Goal: Complete application form: Complete application form

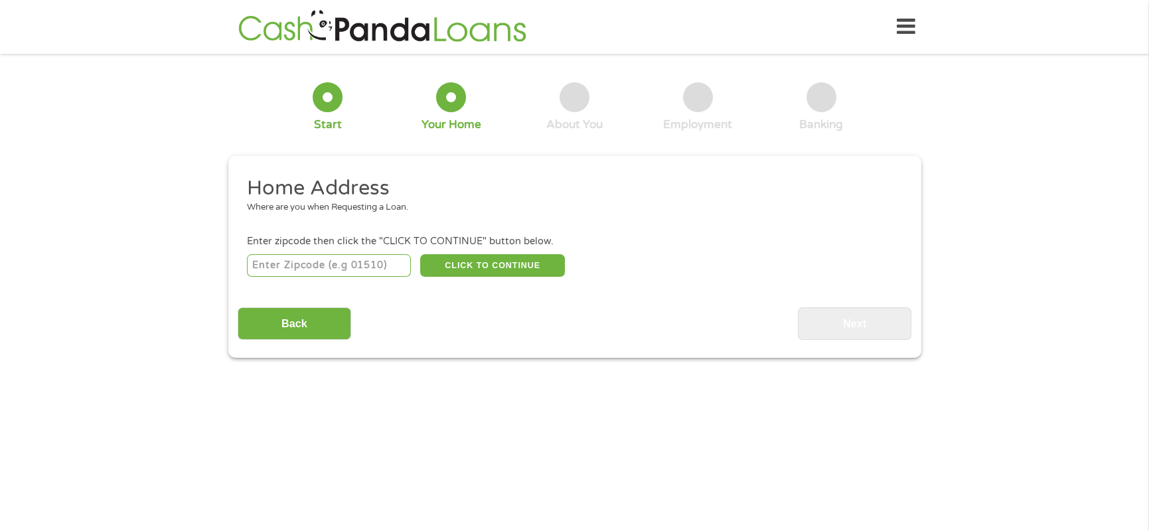
click at [301, 255] on input "number" at bounding box center [329, 265] width 164 height 23
type input "77584"
click at [504, 268] on button "CLICK TO CONTINUE" at bounding box center [492, 265] width 145 height 23
type input "77584"
type input "Pearland"
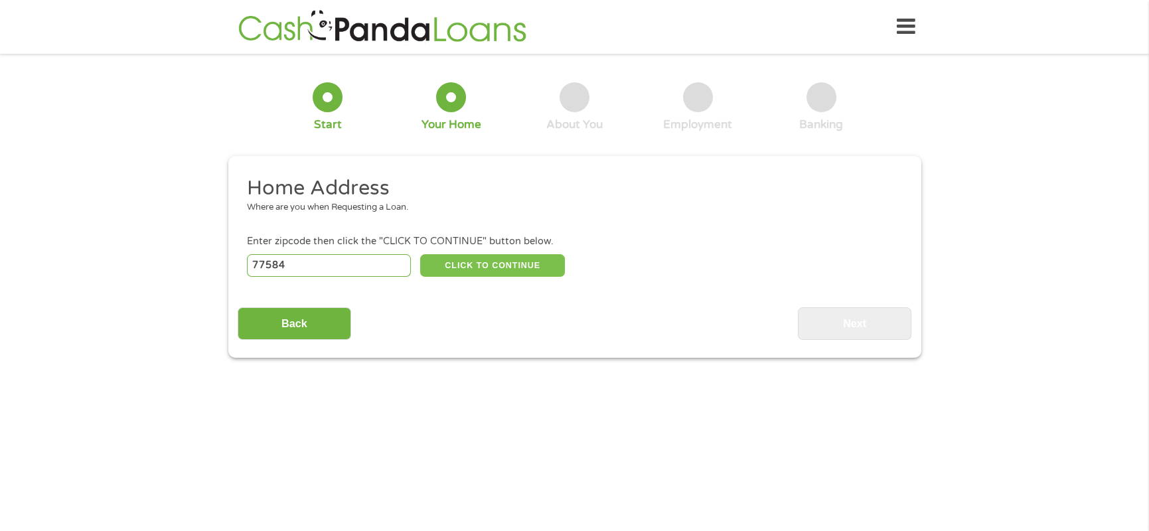
select select "Texas"
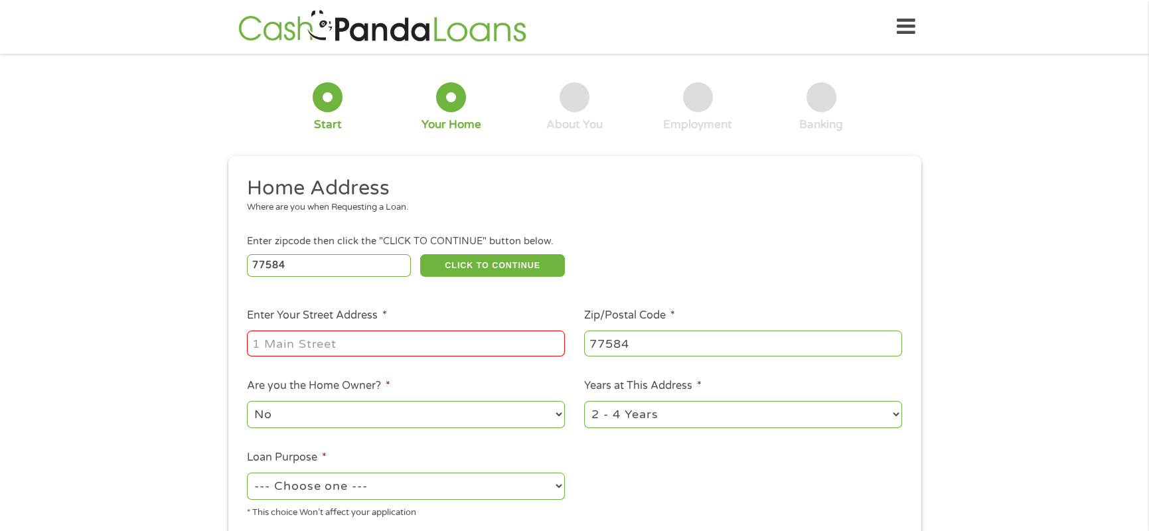
click at [492, 344] on input "Enter Your Street Address *" at bounding box center [406, 342] width 318 height 25
type input "2604 Briar Rose Court"
click at [549, 411] on select "No Yes" at bounding box center [406, 414] width 318 height 27
select select "yes"
click at [247, 401] on select "No Yes" at bounding box center [406, 414] width 318 height 27
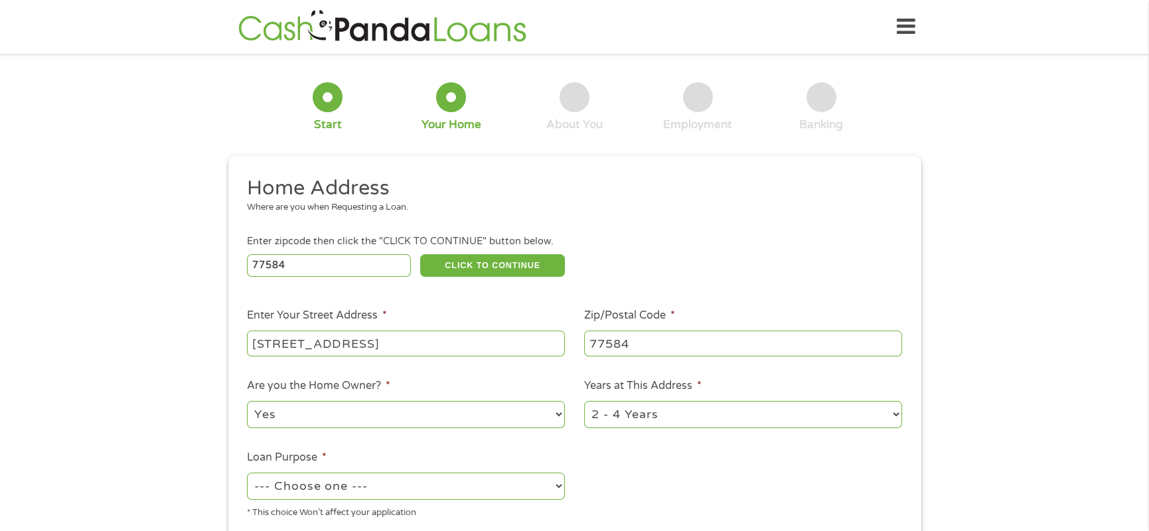
click at [665, 419] on select "1 Year or less 1 - 2 Years 2 - 4 Years Over 4 Years" at bounding box center [743, 414] width 318 height 27
select select "60months"
click at [584, 401] on select "1 Year or less 1 - 2 Years 2 - 4 Years Over 4 Years" at bounding box center [743, 414] width 318 height 27
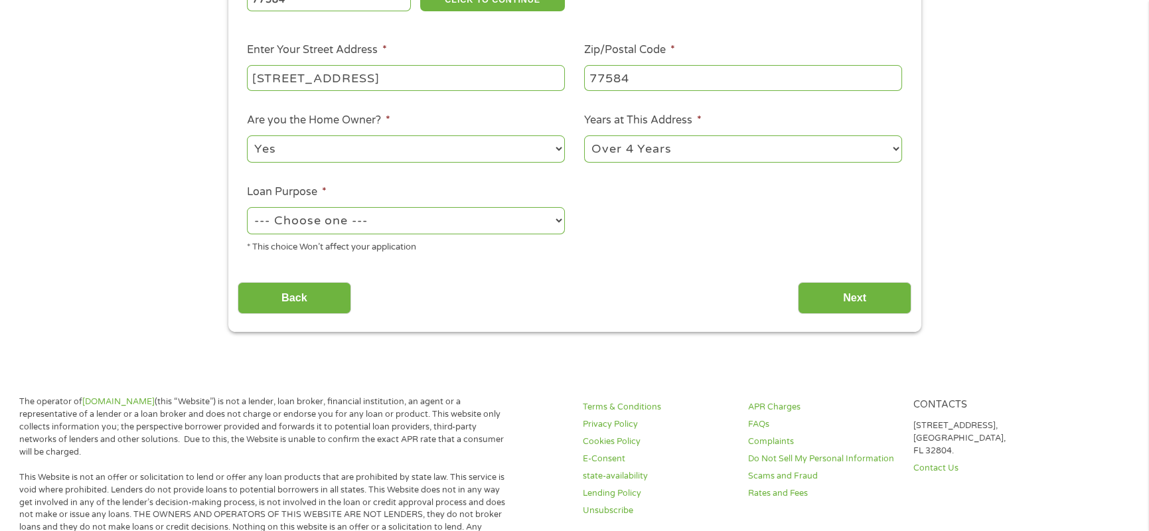
click at [494, 231] on select "--- Choose one --- Pay Bills Debt Consolidation Home Improvement Major Purchase…" at bounding box center [406, 220] width 318 height 27
select select "medicalexpenses"
click at [247, 207] on select "--- Choose one --- Pay Bills Debt Consolidation Home Improvement Major Purchase…" at bounding box center [406, 220] width 318 height 27
click at [849, 288] on input "Next" at bounding box center [854, 298] width 113 height 33
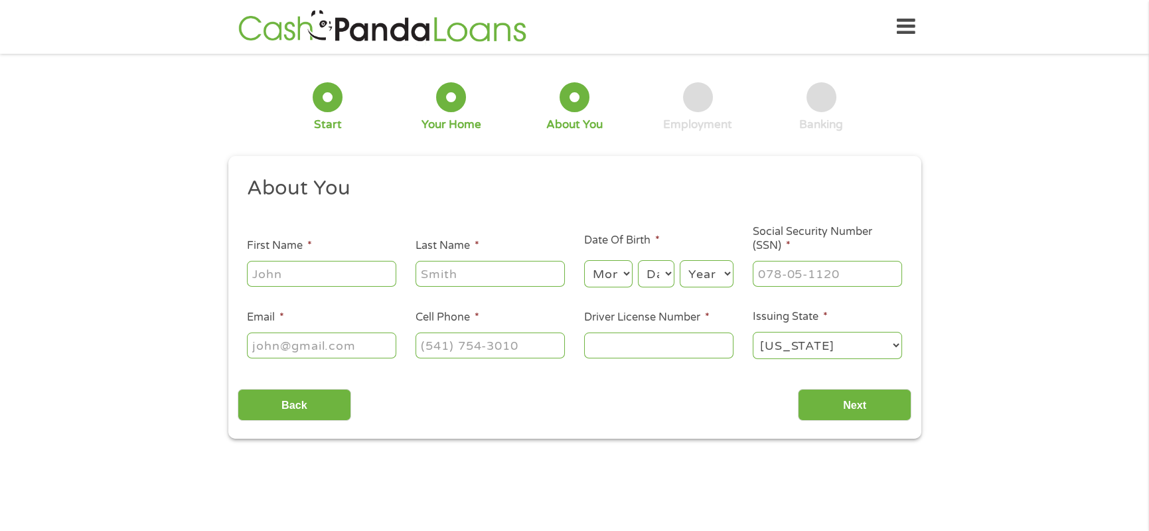
scroll to position [0, 0]
click at [293, 273] on input "First Name *" at bounding box center [321, 273] width 149 height 25
type input "Alicia"
type input "Collins"
click at [619, 273] on select "Month 1 2 3 4 5 6 7 8 9 10 11 12" at bounding box center [608, 273] width 48 height 27
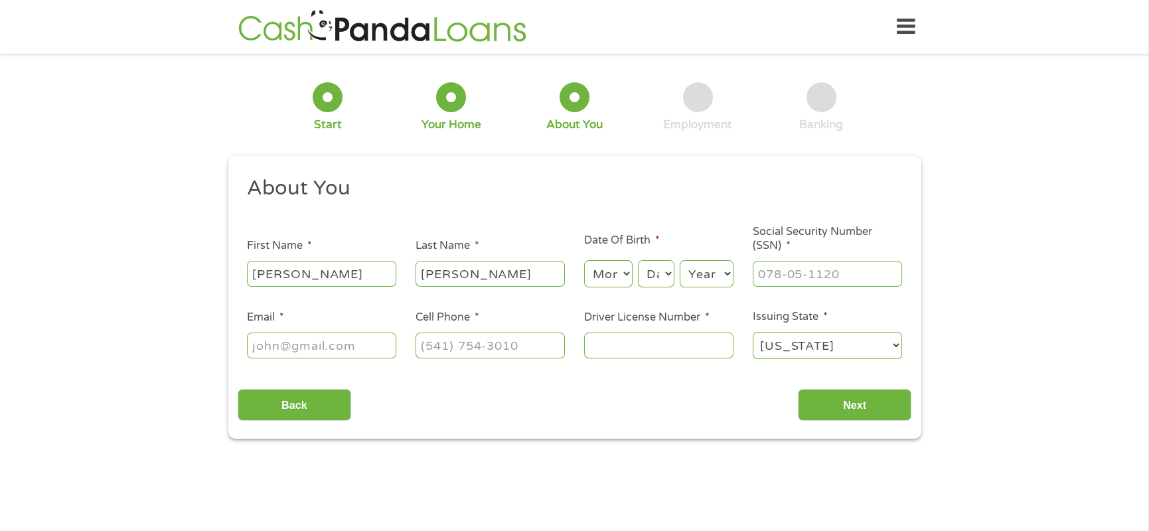
select select "2"
click at [584, 261] on select "Month 1 2 3 4 5 6 7 8 9 10 11 12" at bounding box center [608, 273] width 48 height 27
click at [659, 278] on select "Day 1 2 3 4 5 6 7 8 9 10 11 12 13 14 15 16 17 18 19 20 21 22 23 24 25 26 27 28 …" at bounding box center [656, 273] width 36 height 27
select select "13"
click at [638, 261] on select "Day 1 2 3 4 5 6 7 8 9 10 11 12 13 14 15 16 17 18 19 20 21 22 23 24 25 26 27 28 …" at bounding box center [656, 273] width 36 height 27
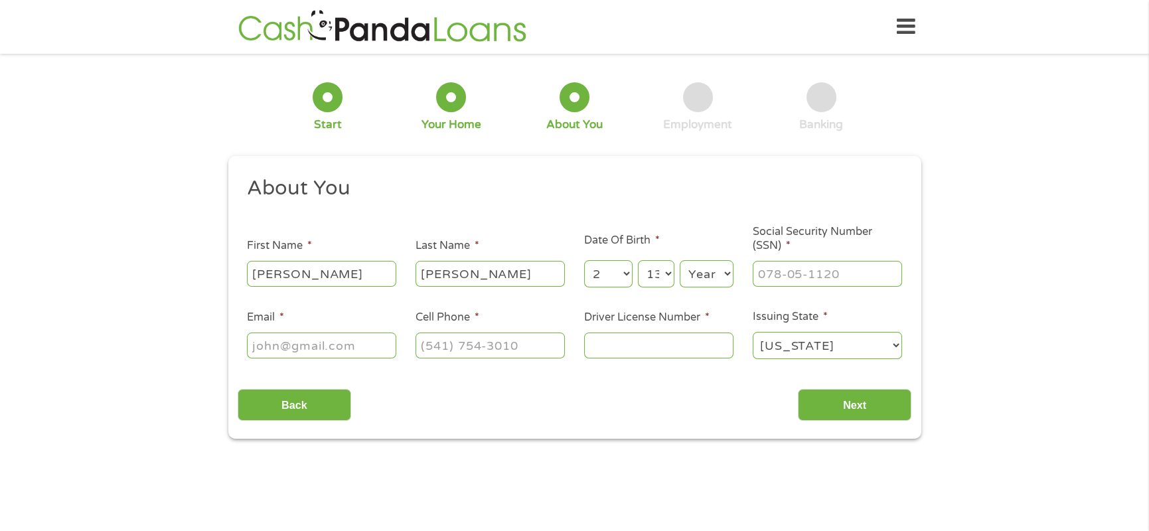
click at [697, 274] on select "Year 2007 2006 2005 2004 2003 2002 2001 2000 1999 1998 1997 1996 1995 1994 1993…" at bounding box center [706, 273] width 54 height 27
select select "1972"
click at [679, 261] on select "Year 2007 2006 2005 2004 2003 2002 2001 2000 1999 1998 1997 1996 1995 1994 1993…" at bounding box center [706, 273] width 54 height 27
click at [806, 283] on input "___-__-____" at bounding box center [826, 273] width 149 height 25
type input "627-09-0505"
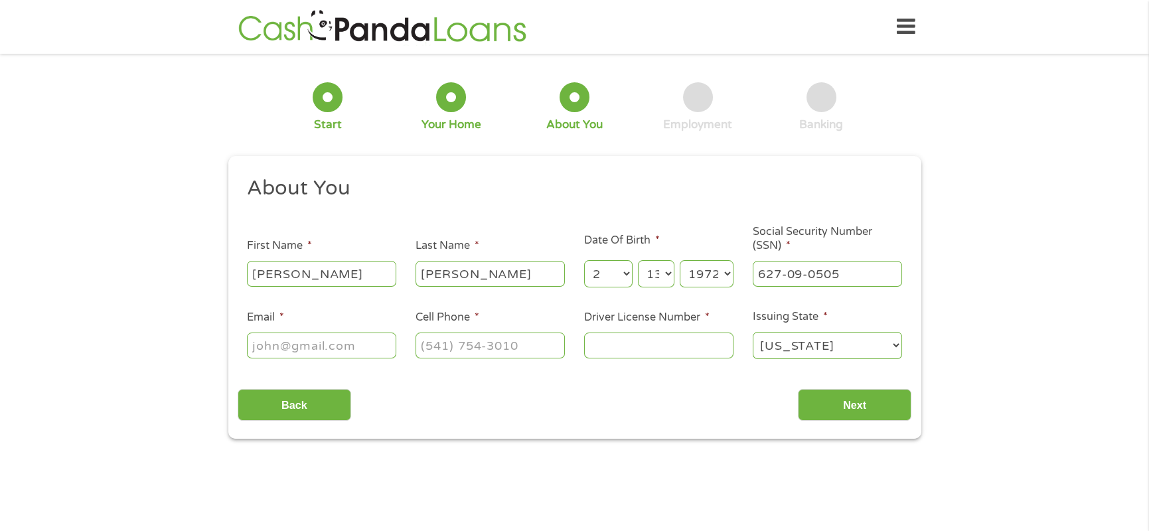
click at [375, 350] on input "Email *" at bounding box center [321, 344] width 149 height 25
type input "aliciancollins@yahoo.com"
type input "(281) 935-8484"
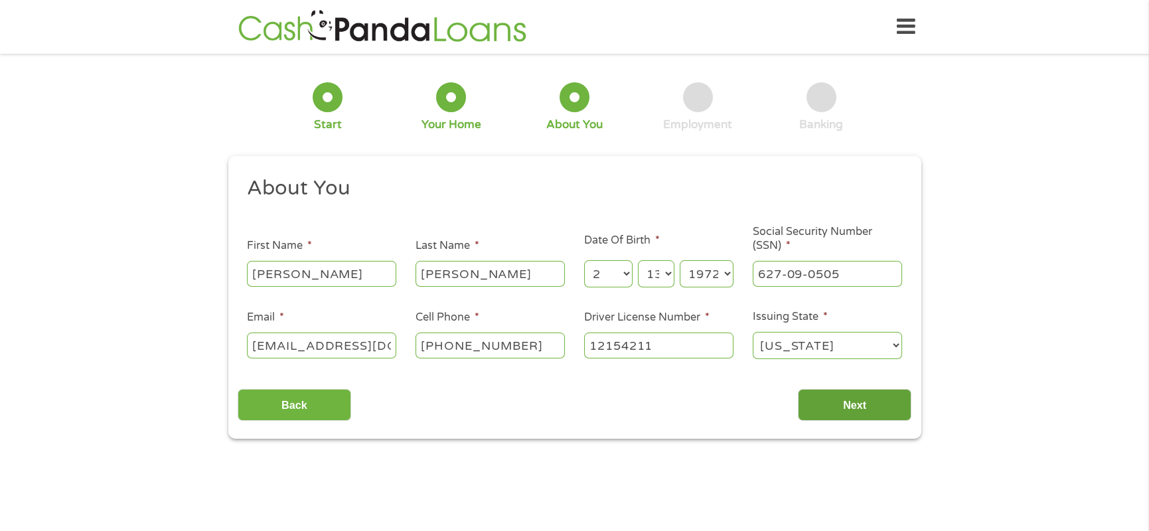
type input "12154211"
click at [875, 406] on input "Next" at bounding box center [854, 405] width 113 height 33
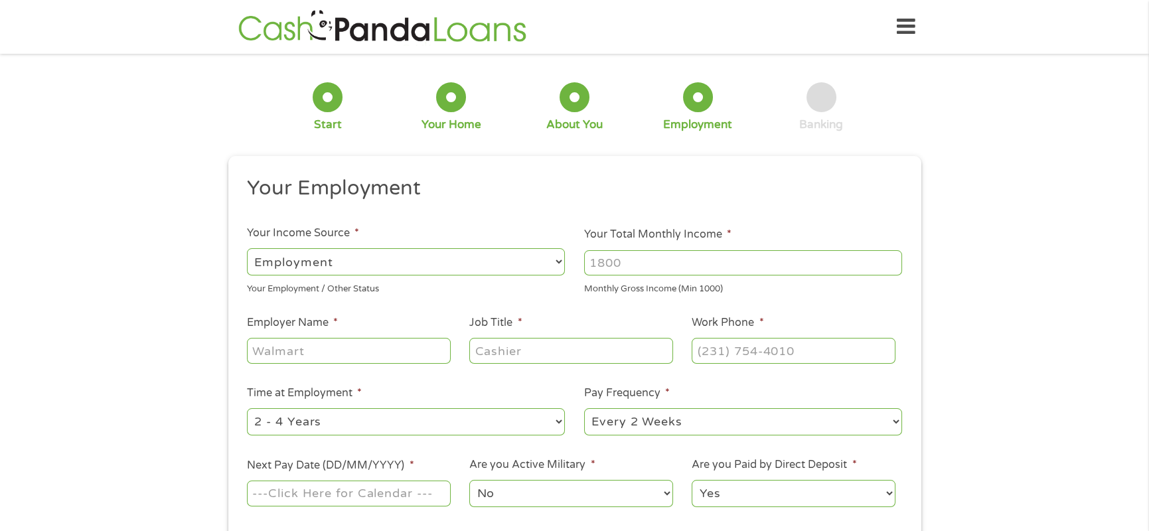
scroll to position [5, 5]
click at [628, 260] on input "Your Total Monthly Income *" at bounding box center [743, 262] width 318 height 25
type input "5890"
click at [385, 352] on input "Employer Name *" at bounding box center [348, 350] width 203 height 25
type input "UEI"
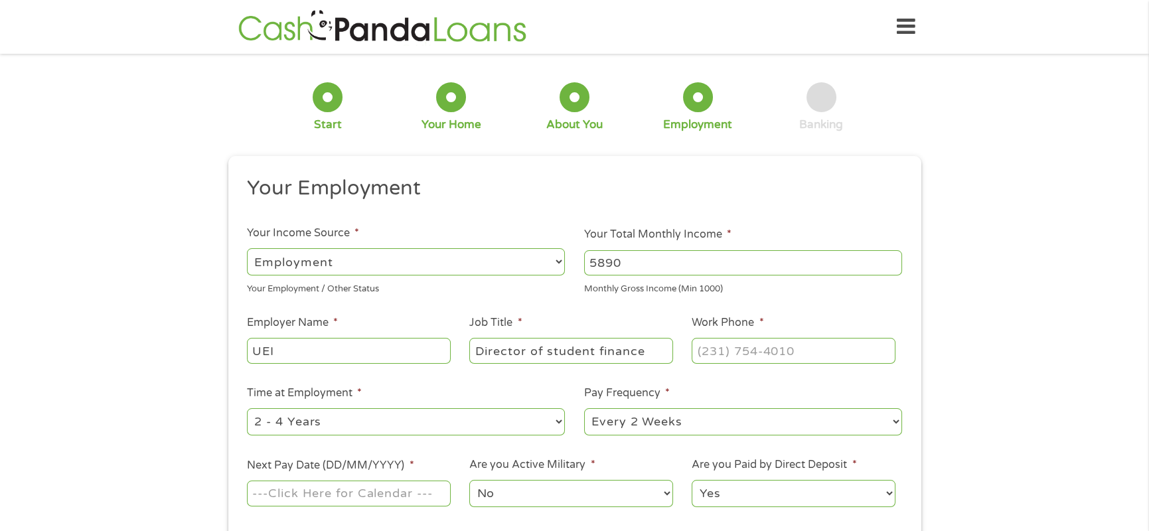
type input "Director of student finance"
type input "(832) 408-9387"
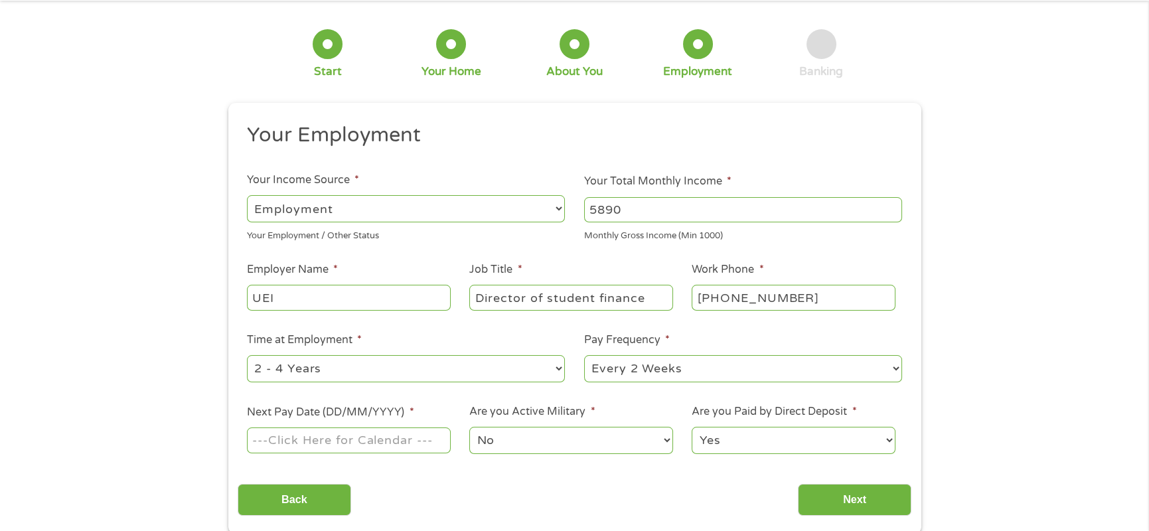
scroll to position [133, 0]
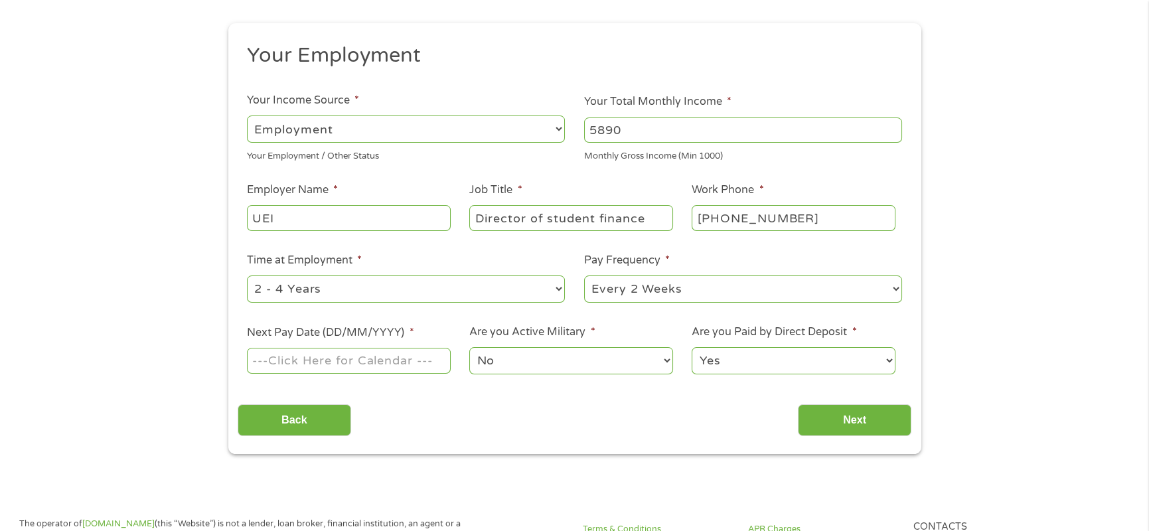
click at [685, 289] on select "--- Choose one --- Every 2 Weeks Every Week Monthly Semi-Monthly" at bounding box center [743, 288] width 318 height 27
click at [365, 364] on input "Next Pay Date (DD/MM/YYYY) *" at bounding box center [348, 360] width 203 height 25
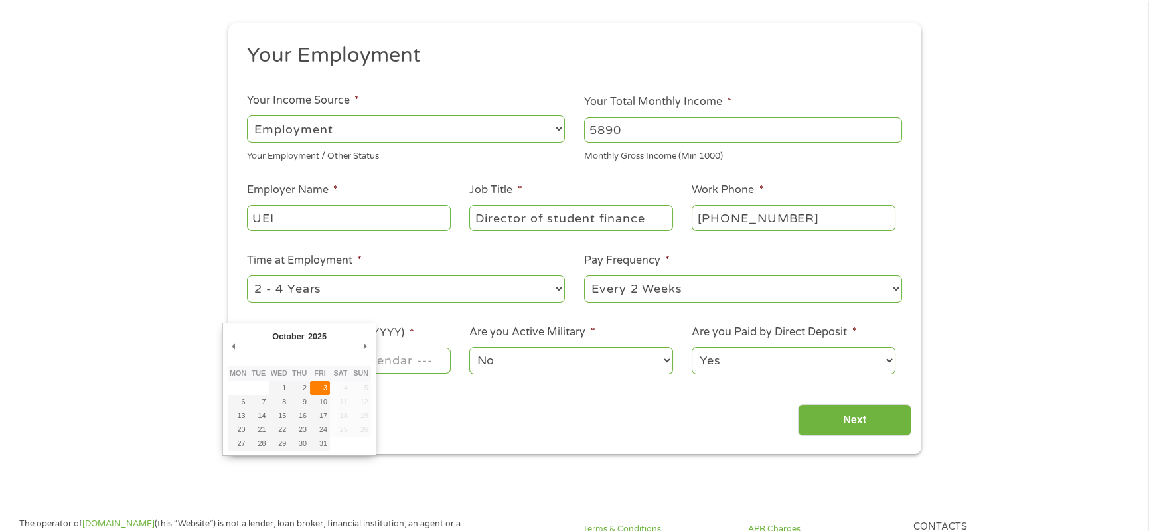
type input "03/10/2025"
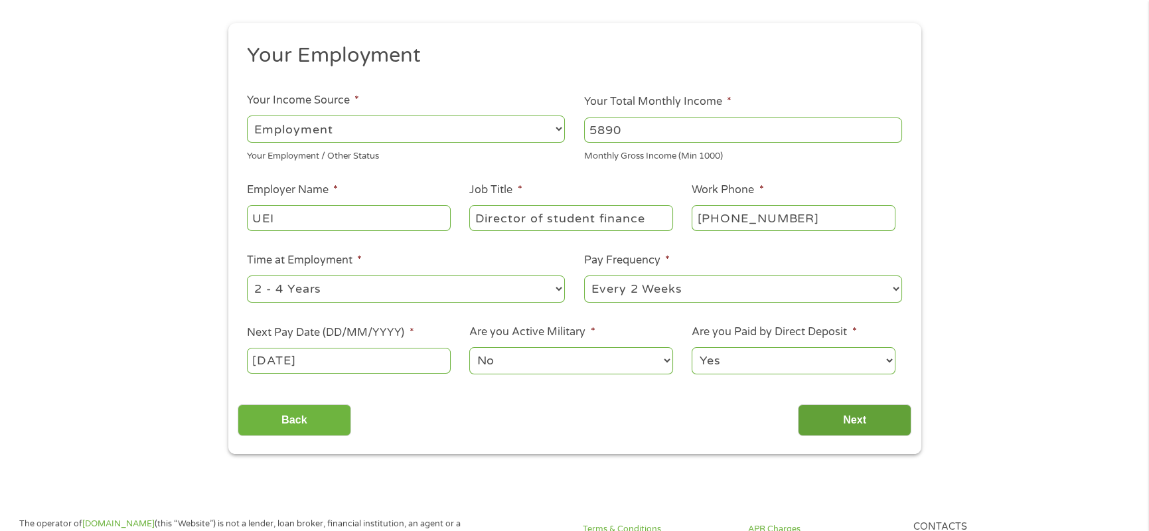
click at [837, 414] on input "Next" at bounding box center [854, 420] width 113 height 33
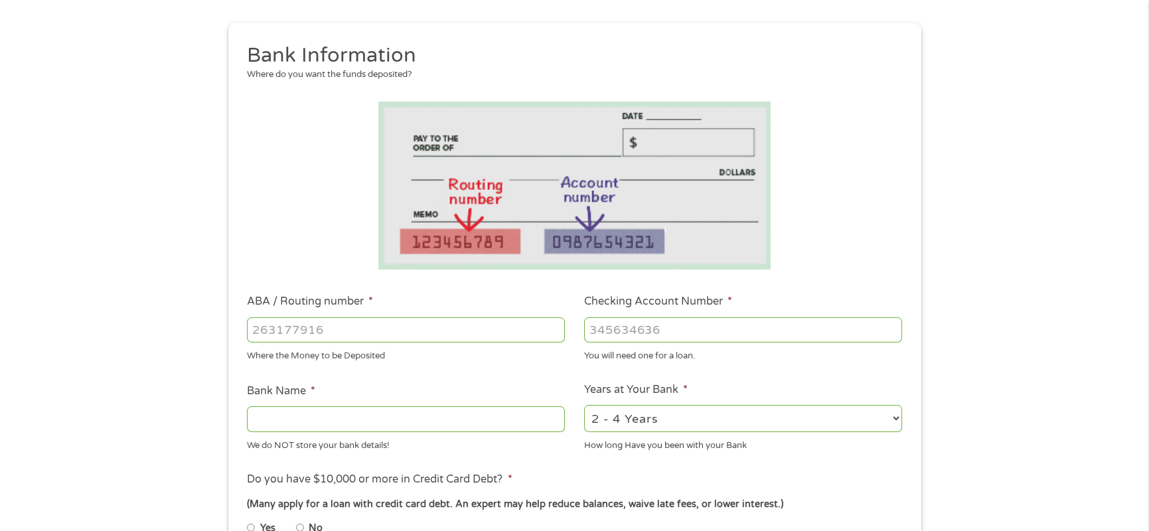
click at [481, 333] on input "ABA / Routing number *" at bounding box center [406, 329] width 318 height 25
type input "111900659"
type input "WELLS FARGO BANK"
type input "111900659"
click at [605, 328] on input "Checking Account Number *" at bounding box center [743, 329] width 318 height 25
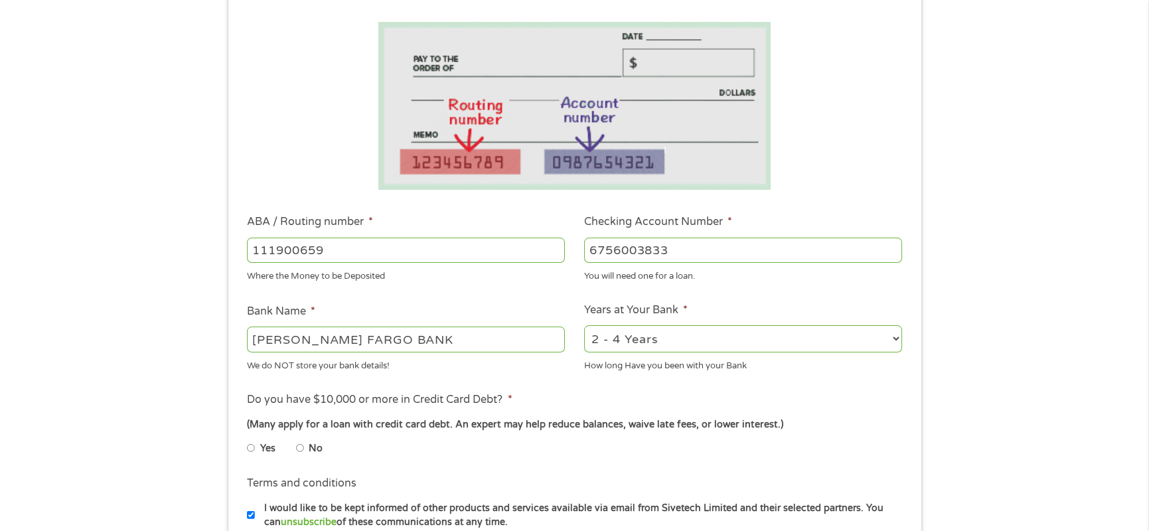
scroll to position [332, 0]
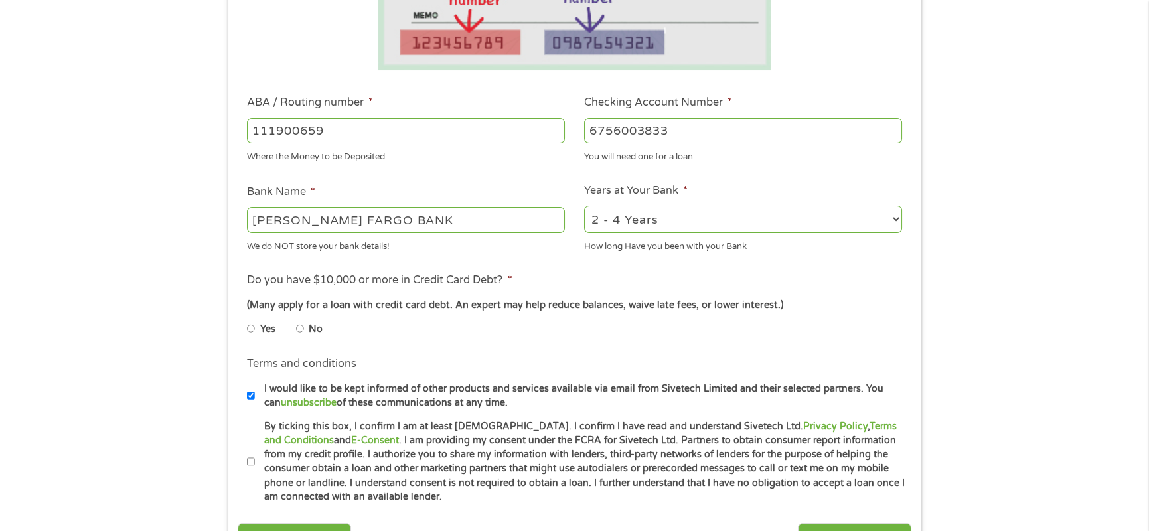
type input "6756003833"
click at [745, 224] on select "2 - 4 Years 6 - 12 Months 1 - 2 Years Over 4 Years" at bounding box center [743, 219] width 318 height 27
select select "60months"
click at [584, 206] on select "2 - 4 Years 6 - 12 Months 1 - 2 Years Over 4 Years" at bounding box center [743, 219] width 318 height 27
click at [301, 328] on input "No" at bounding box center [300, 328] width 8 height 21
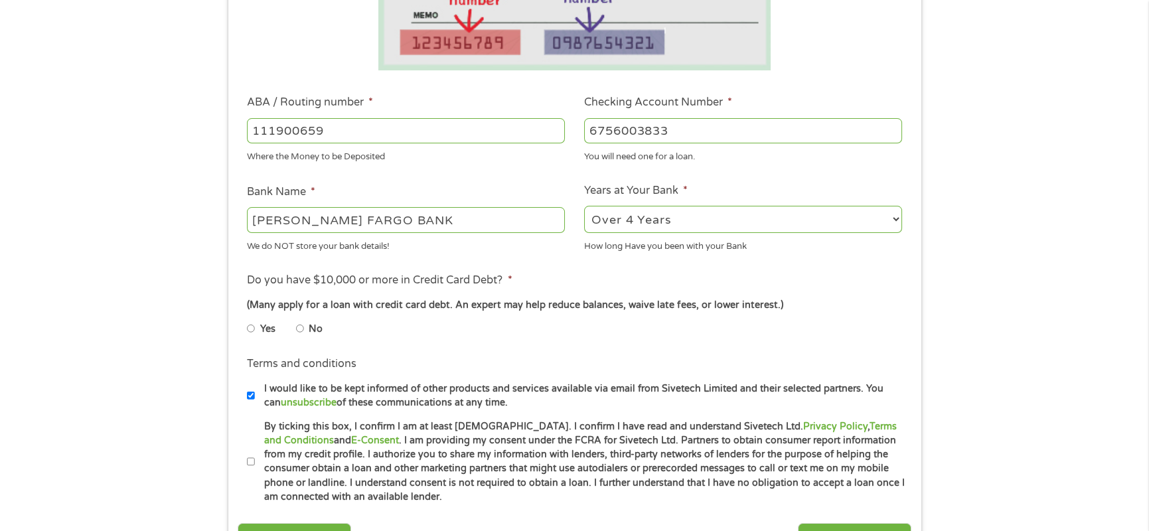
radio input "true"
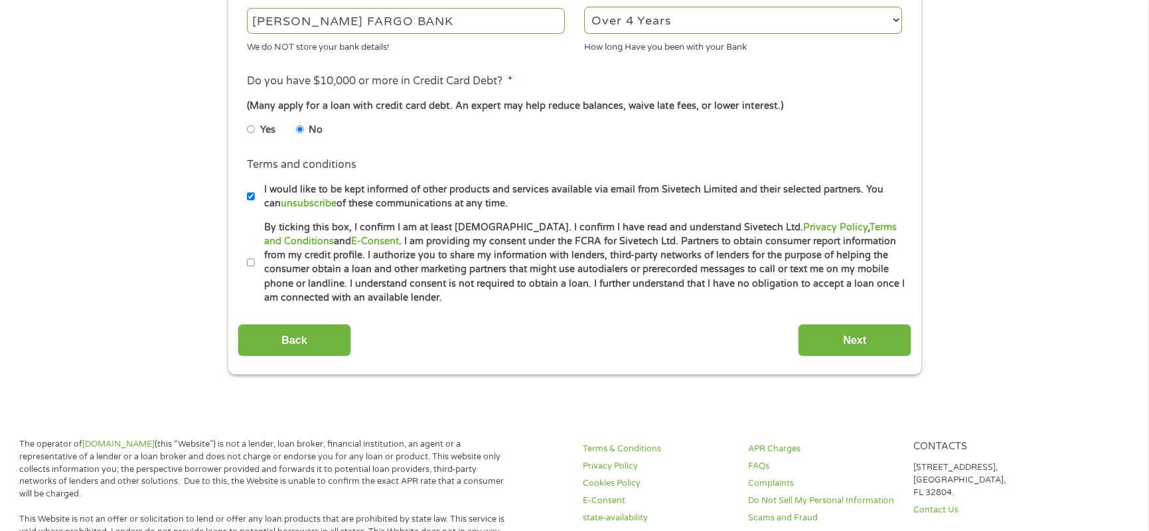
click at [249, 195] on input "I would like to be kept informed of other products and services available via e…" at bounding box center [251, 196] width 8 height 21
checkbox input "false"
click at [252, 259] on input "By ticking this box, I confirm I am at least 18 years old. I confirm I have rea…" at bounding box center [251, 262] width 8 height 21
checkbox input "true"
click at [867, 338] on input "Next" at bounding box center [854, 340] width 113 height 33
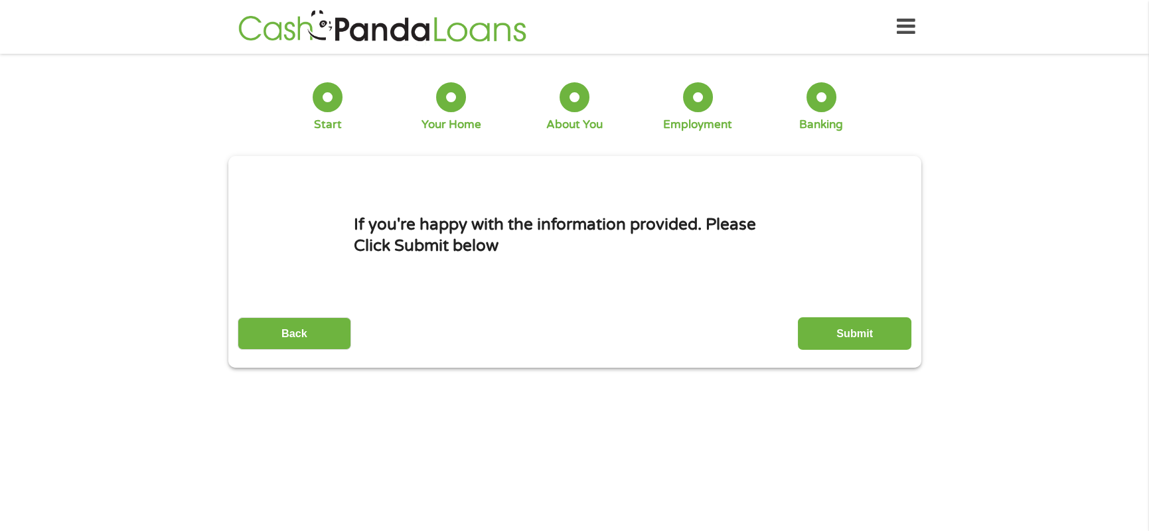
scroll to position [0, 0]
click at [875, 336] on input "Submit" at bounding box center [854, 333] width 113 height 33
